Goal: Task Accomplishment & Management: Use online tool/utility

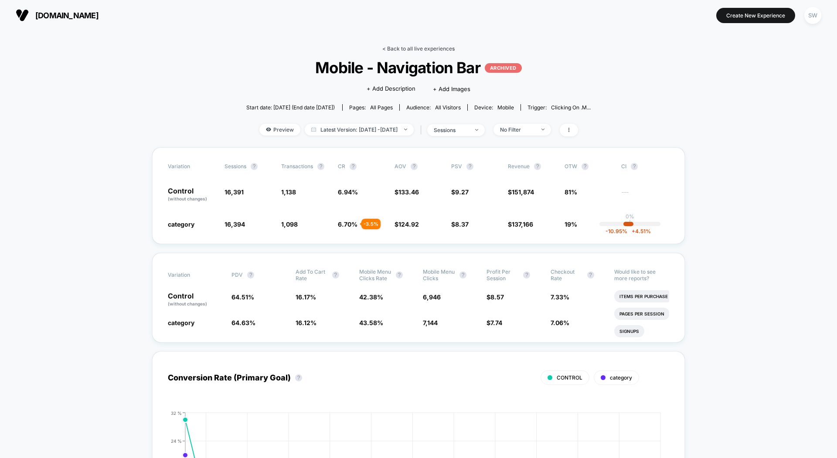
click at [418, 47] on link "< Back to all live experiences" at bounding box center [418, 48] width 72 height 7
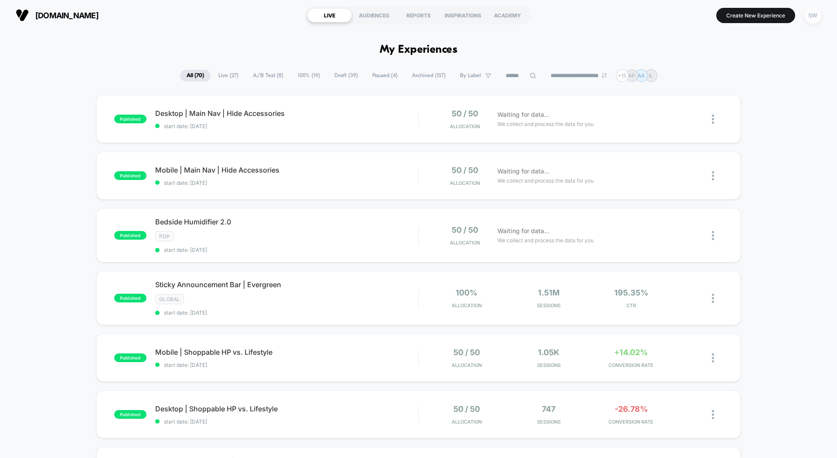
click at [812, 19] on div "SW" at bounding box center [812, 15] width 17 height 17
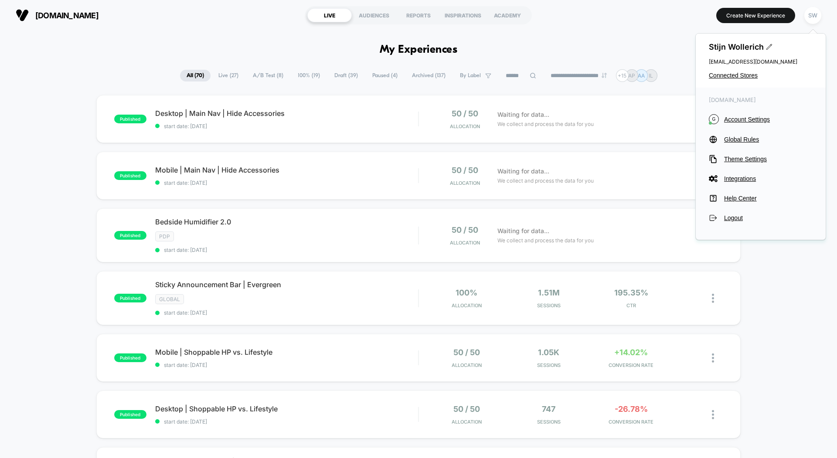
click at [218, 77] on span "Live ( 27 )" at bounding box center [228, 76] width 33 height 12
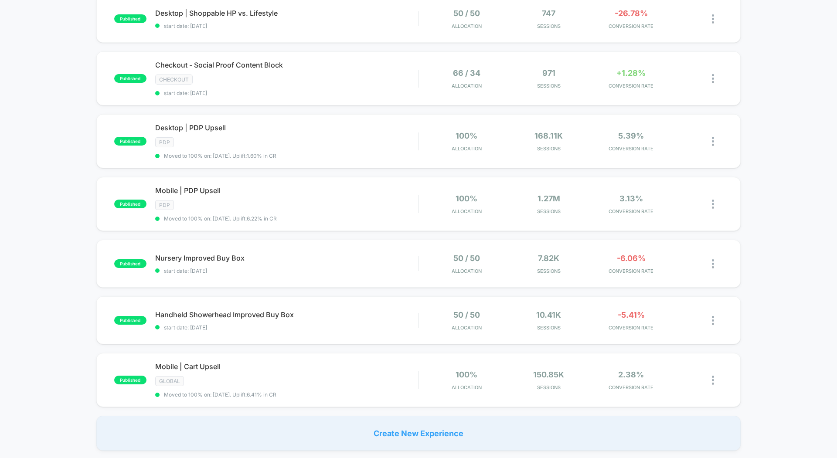
scroll to position [410, 0]
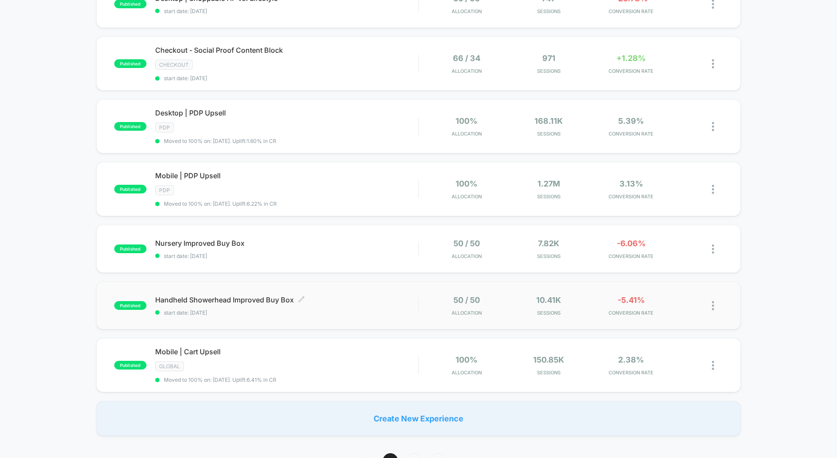
click at [345, 295] on span "Handheld Showerhead Improved Buy Box Click to edit experience details" at bounding box center [286, 299] width 263 height 9
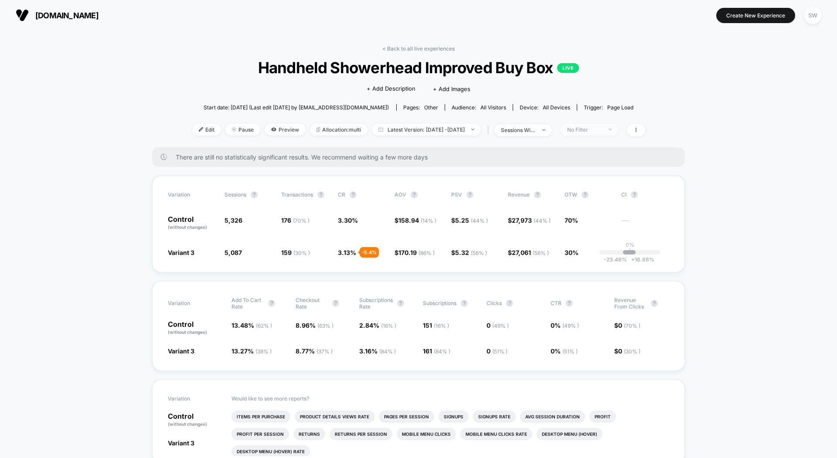
click at [602, 128] on div "No Filter" at bounding box center [584, 129] width 35 height 7
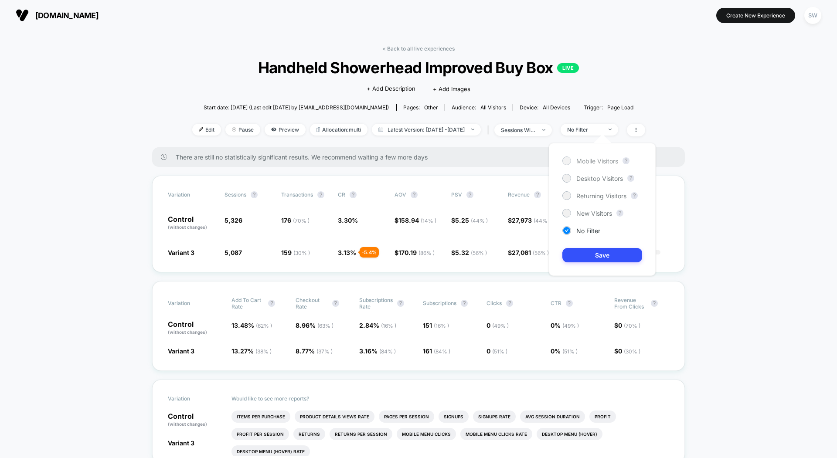
click at [568, 160] on div at bounding box center [566, 160] width 7 height 7
click at [609, 258] on button "Save" at bounding box center [602, 255] width 80 height 14
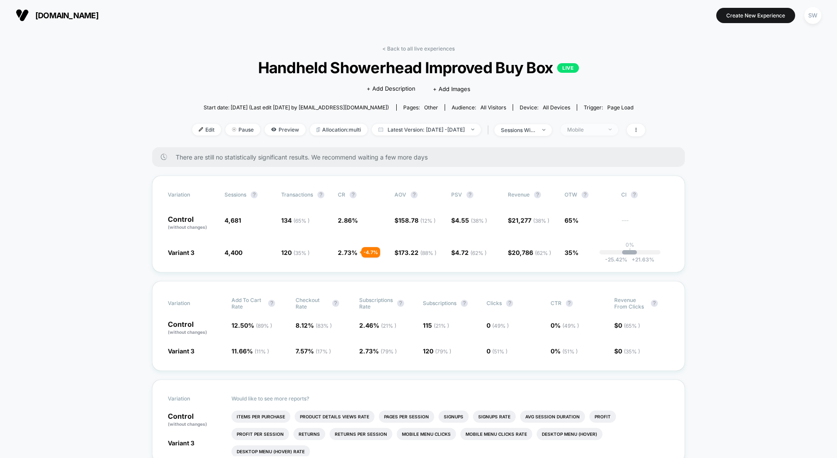
click at [594, 128] on div "Mobile" at bounding box center [584, 129] width 35 height 7
click at [572, 177] on div "Desktop Visitors" at bounding box center [592, 178] width 61 height 9
click at [589, 255] on button "Save" at bounding box center [602, 255] width 80 height 14
click at [412, 129] on span "Latest Version: [DATE] - [DATE]" at bounding box center [426, 130] width 109 height 12
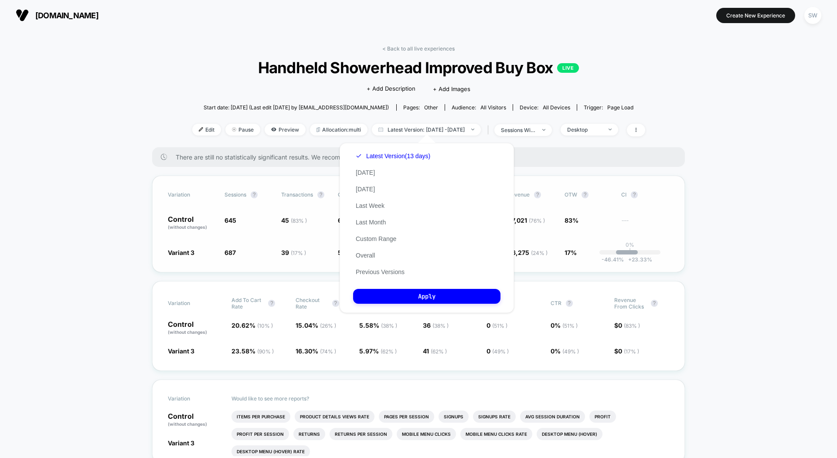
click at [551, 176] on div "Variation Sessions ? Transactions ? CR ? AOV ? PSV ? Revenue ? OTW ? CI ? Contr…" at bounding box center [418, 224] width 532 height 97
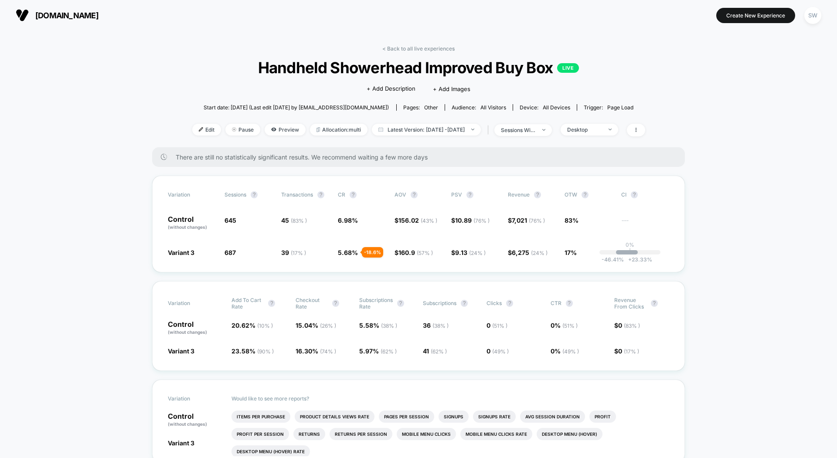
click at [596, 135] on div "Edit Pause Preview Allocation: multi Latest Version: [DATE] - [DATE] | sessions…" at bounding box center [418, 130] width 453 height 13
click at [600, 129] on div "Desktop" at bounding box center [584, 129] width 35 height 7
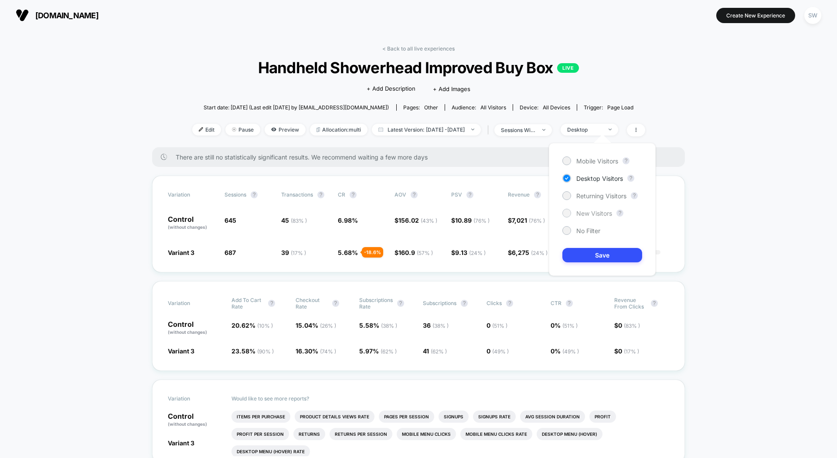
click at [573, 212] on div "New Visitors" at bounding box center [587, 213] width 50 height 9
click at [584, 253] on button "Save" at bounding box center [602, 255] width 80 height 14
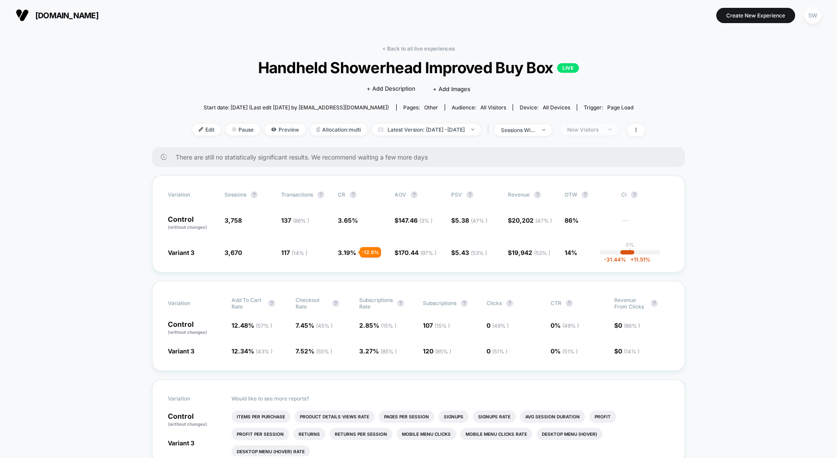
click at [600, 131] on div "New Visitors" at bounding box center [584, 129] width 35 height 7
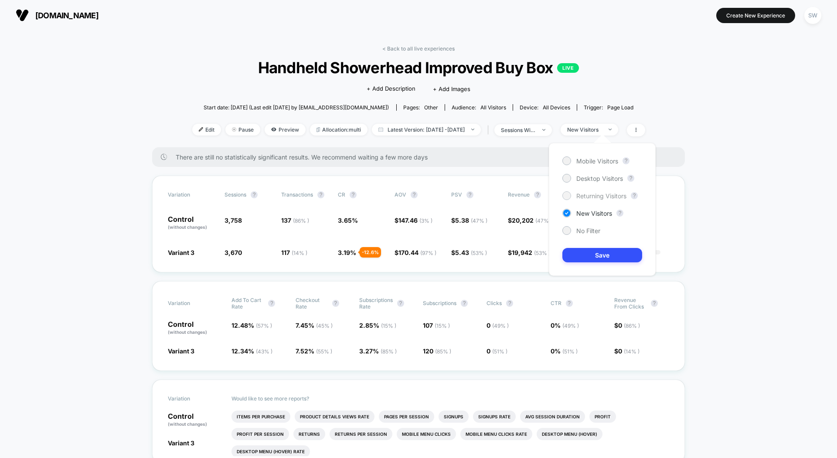
click at [573, 196] on div "Returning Visitors" at bounding box center [594, 195] width 64 height 9
click at [604, 255] on button "Save" at bounding box center [602, 255] width 80 height 14
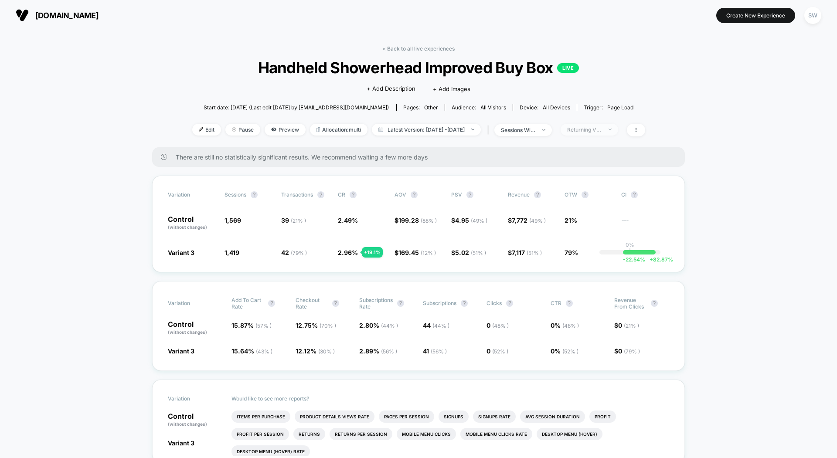
click at [601, 129] on div "Returning Visitors" at bounding box center [584, 129] width 35 height 7
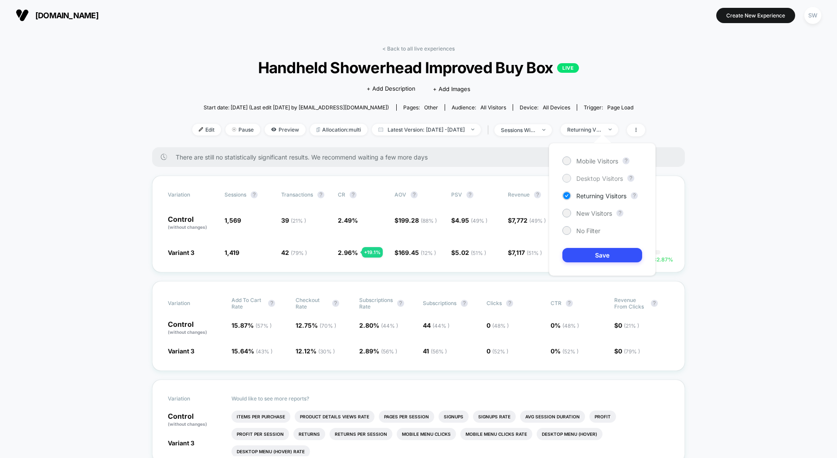
click at [569, 176] on div at bounding box center [566, 178] width 7 height 7
click at [603, 258] on button "Save" at bounding box center [602, 255] width 80 height 14
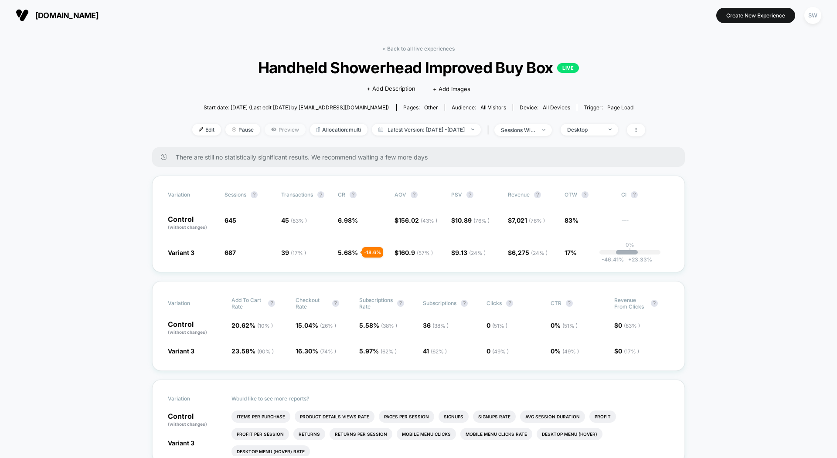
click at [268, 127] on span "Preview" at bounding box center [284, 130] width 41 height 12
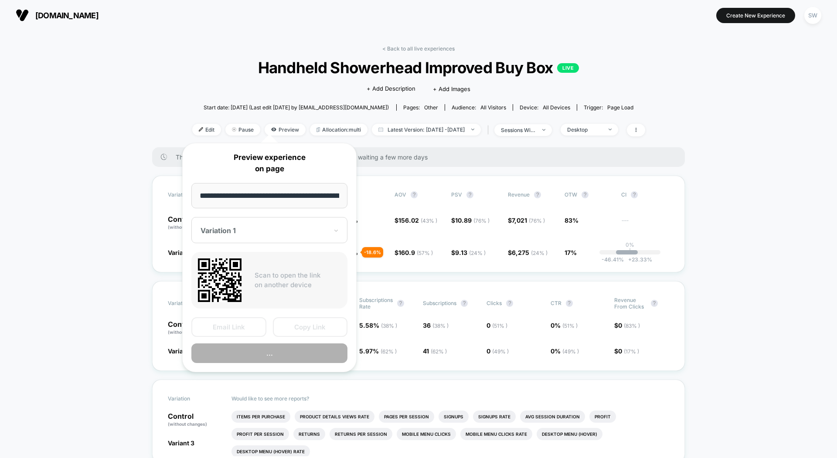
scroll to position [0, 68]
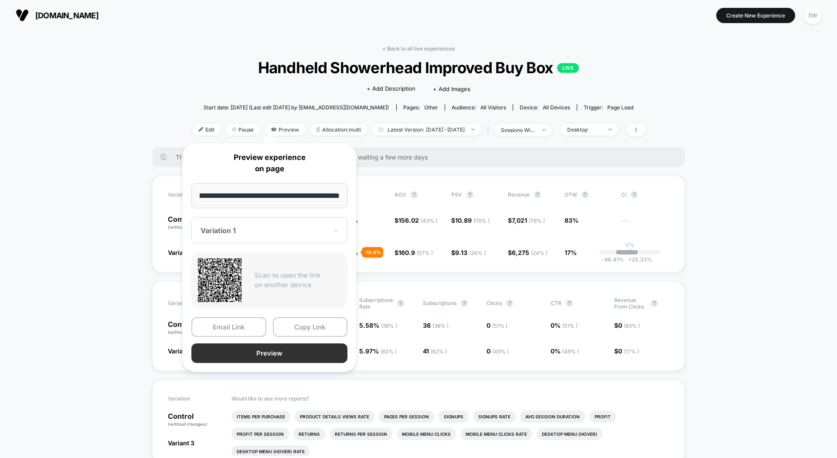
click at [261, 351] on button "Preview" at bounding box center [269, 353] width 156 height 20
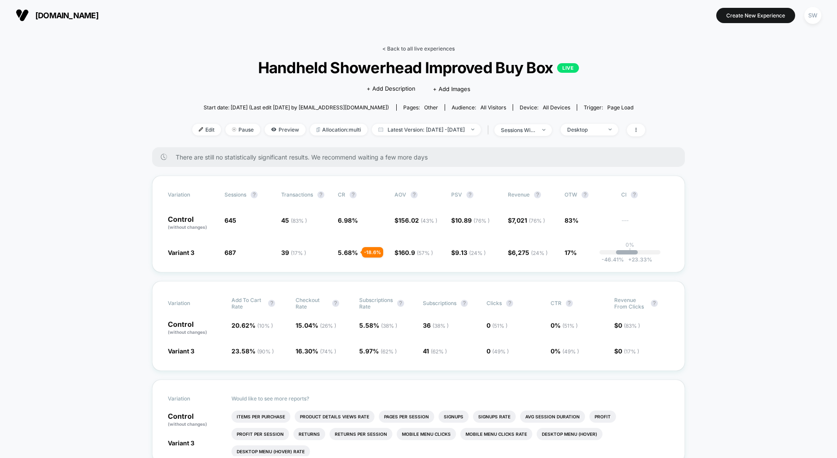
click at [418, 49] on link "< Back to all live experiences" at bounding box center [418, 48] width 72 height 7
